Goal: Book appointment/travel/reservation

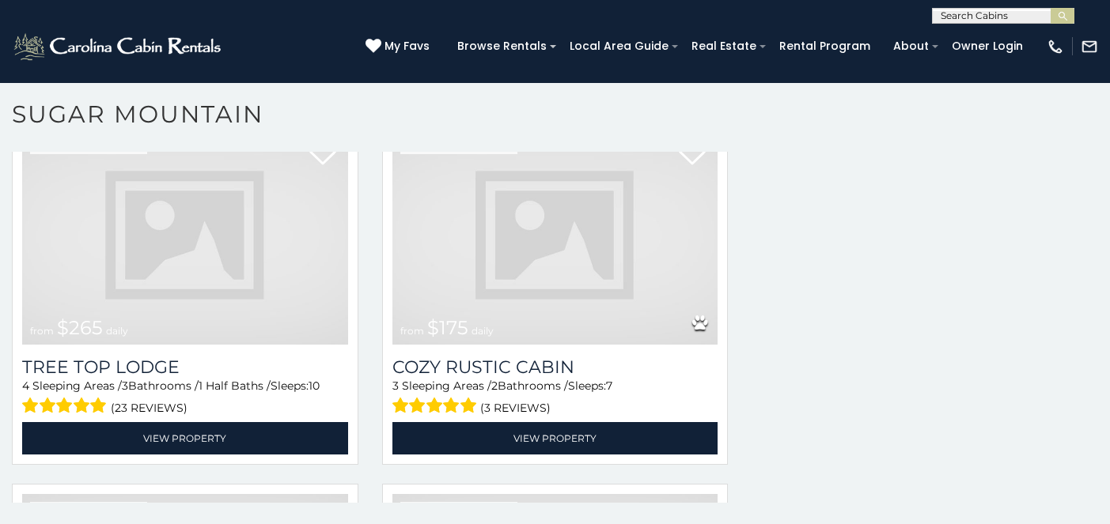
scroll to position [1790, 0]
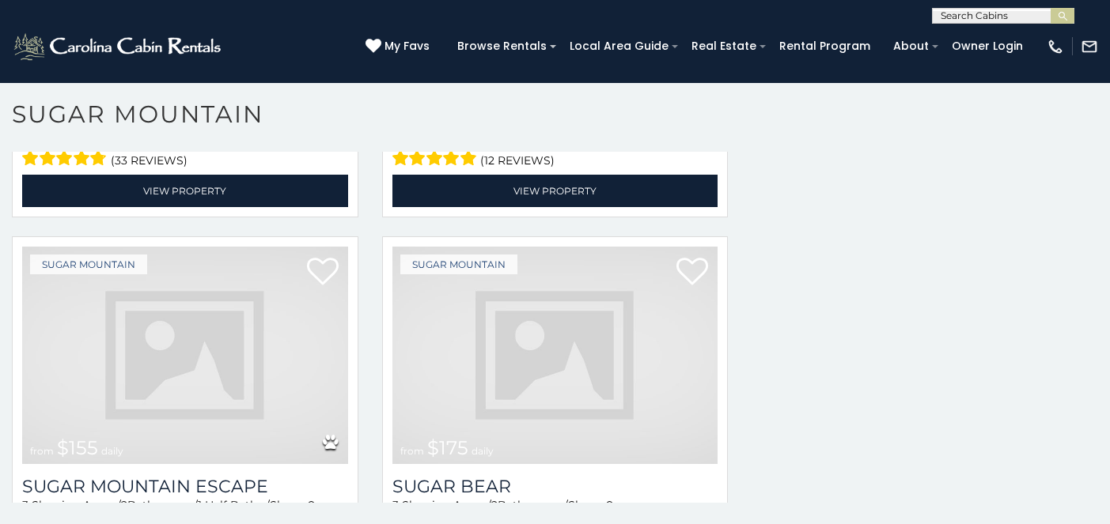
click at [320, 335] on img at bounding box center [185, 356] width 326 height 218
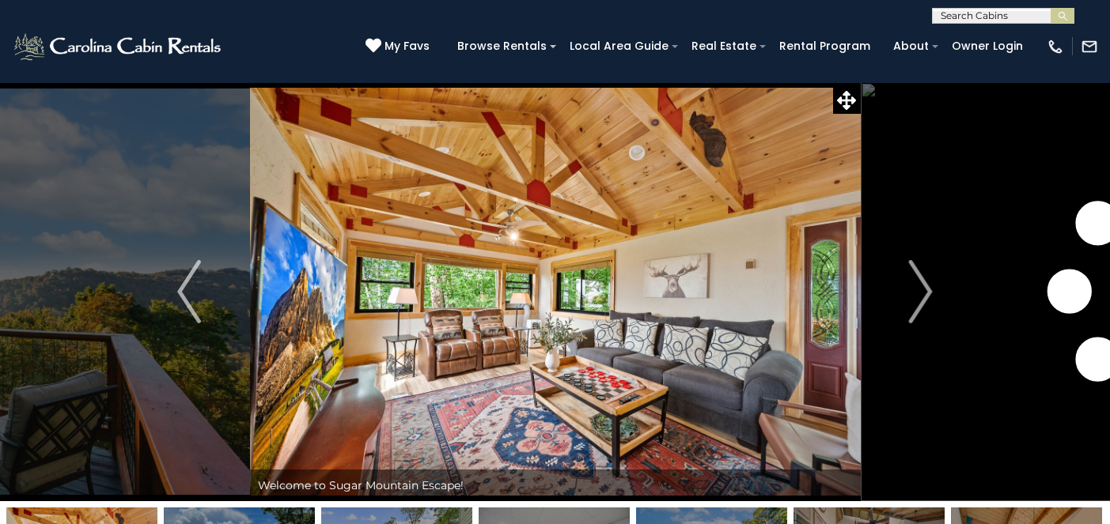
scroll to position [56, 0]
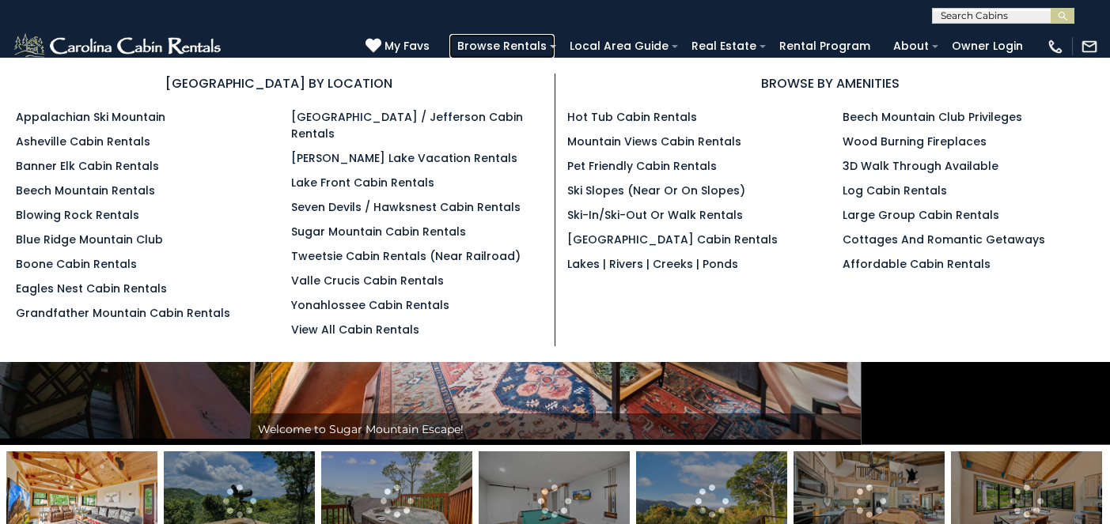
click at [554, 52] on link "Browse Rentals" at bounding box center [501, 46] width 105 height 25
